Goal: Navigation & Orientation: Find specific page/section

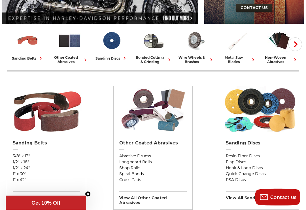
scroll to position [144, 0]
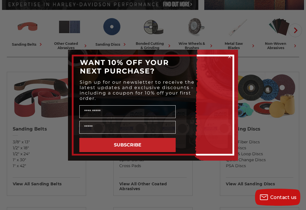
click at [232, 59] on circle "Close dialog" at bounding box center [229, 56] width 5 height 5
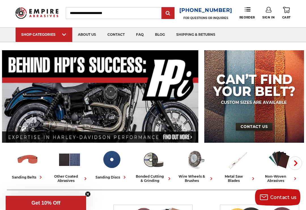
scroll to position [0, 0]
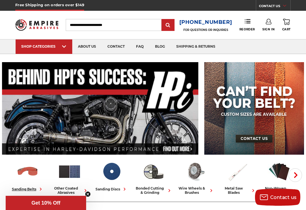
click at [26, 183] on img at bounding box center [28, 171] width 24 height 24
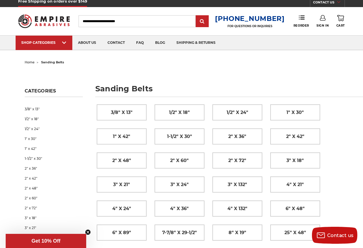
click at [234, 159] on span "2" x 72"" at bounding box center [237, 161] width 18 height 10
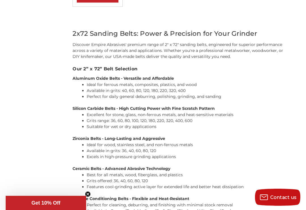
scroll to position [357, 0]
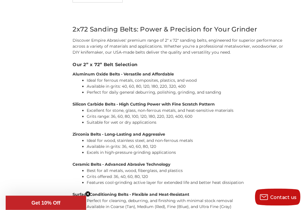
click at [17, 152] on div "Refine by × Browse by Choose Your Grit, Grit & more Hide Filters Show Filters C…" at bounding box center [153, 30] width 299 height 558
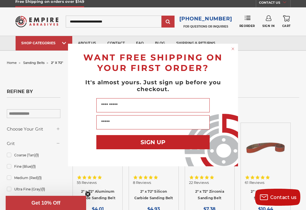
scroll to position [0, 0]
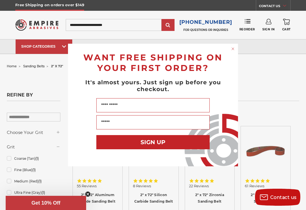
click at [233, 49] on circle "Close dialog" at bounding box center [232, 48] width 5 height 5
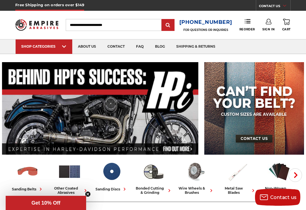
click at [103, 54] on link "2" x 72"" at bounding box center [102, 54] width 25 height 0
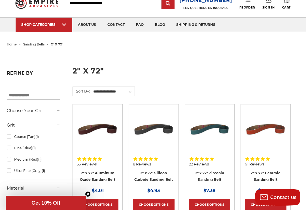
scroll to position [19, 0]
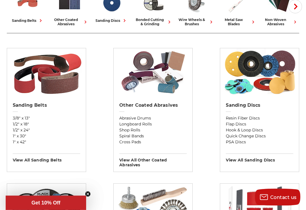
scroll to position [168, 0]
click at [52, 121] on link "3/8" x 13"" at bounding box center [46, 118] width 67 height 6
